Goal: Find specific page/section: Find specific page/section

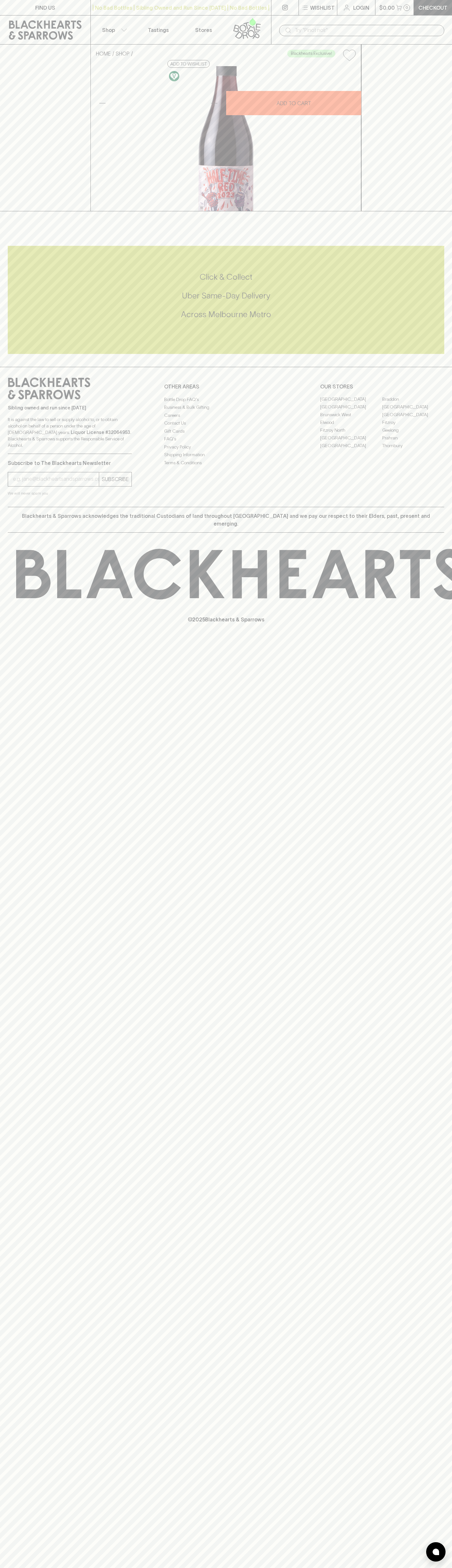
click at [21, 7] on link "FIND US" at bounding box center [45, 7] width 90 height 15
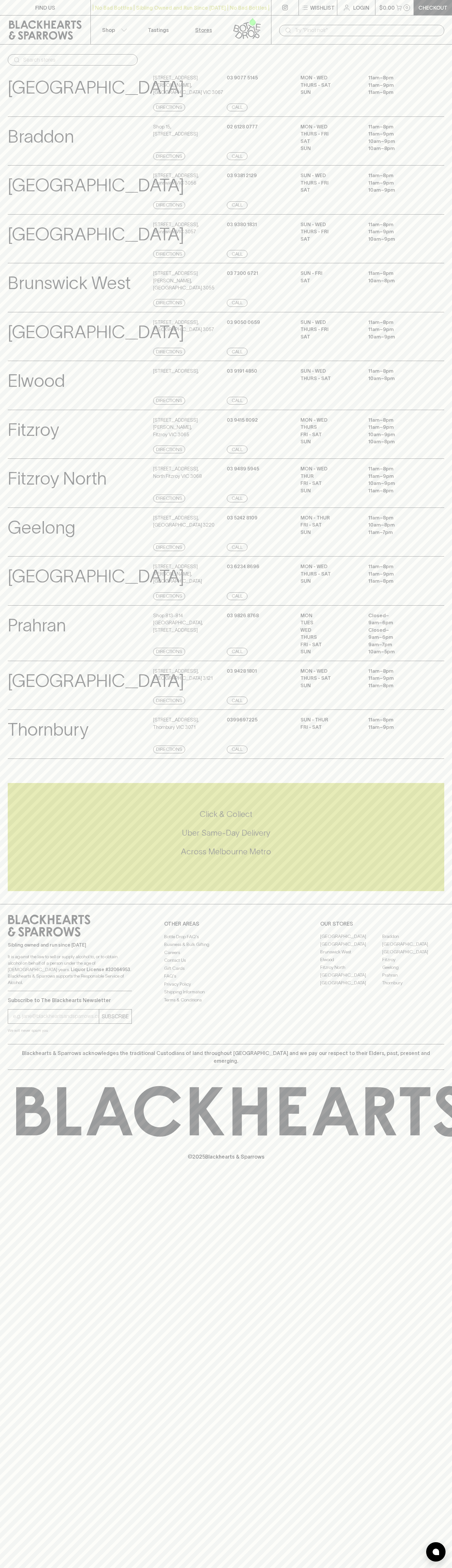
click at [447, 1270] on div "FIND US | No Bad Bottles | Sibling Owned and Run Since [DATE] | No Bad Bottles …" at bounding box center [226, 784] width 452 height 1568
click at [224, 1567] on html "FIND US | No Bad Bottles | Sibling Owned and Run Since [DATE] | No Bad Bottles …" at bounding box center [226, 784] width 452 height 1568
click at [3, 1015] on div "Sibling owned and run since [DATE] It is against the law to sell or supply alco…" at bounding box center [226, 974] width 452 height 140
